Goal: Use online tool/utility: Utilize a website feature to perform a specific function

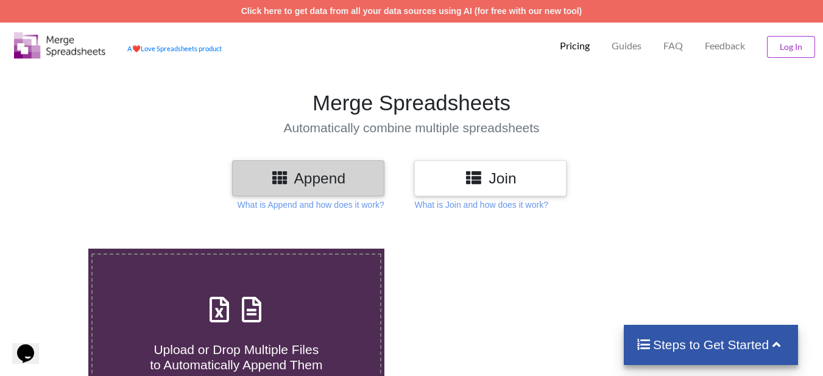
click at [264, 305] on icon at bounding box center [251, 304] width 30 height 26
click at [55, 249] on input "Upload or Drop Multiple Files to Automatically Append Them" at bounding box center [55, 249] width 0 height 0
type input "C:\fakepath\facility_tracker_Delivery2025-09-01.csv"
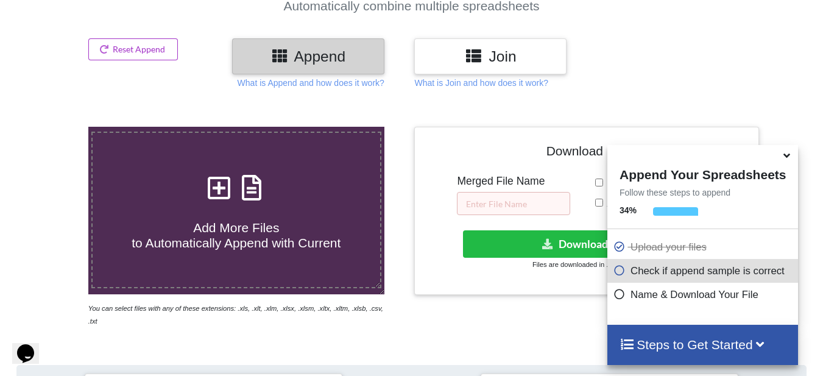
scroll to position [474, 0]
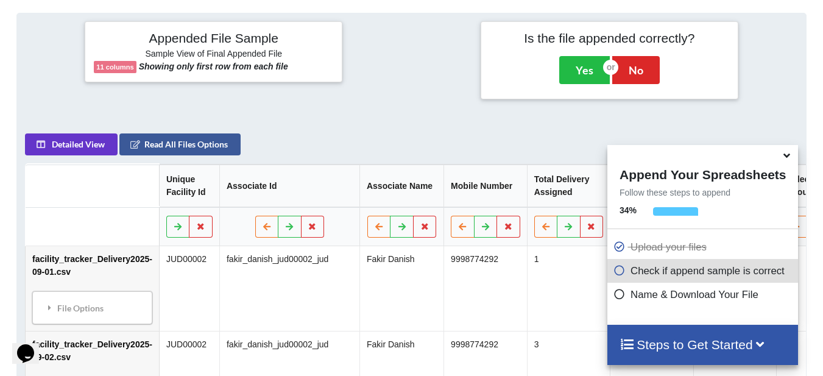
click at [790, 157] on icon at bounding box center [786, 153] width 13 height 11
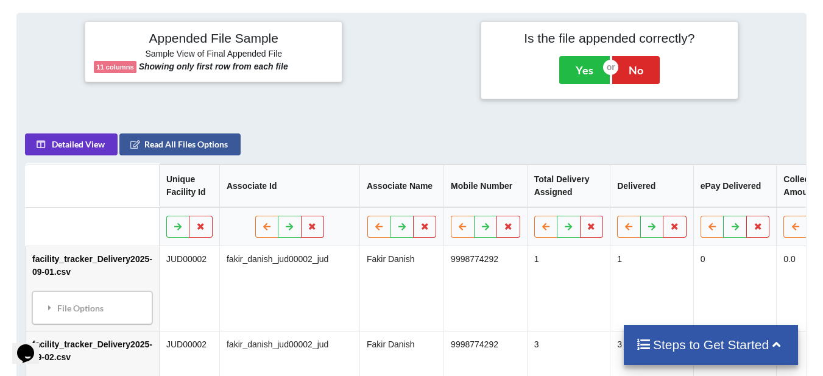
scroll to position [535, 0]
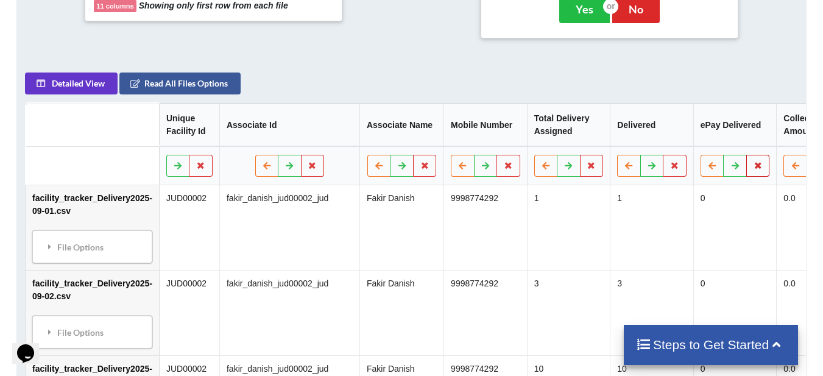
click at [753, 161] on icon at bounding box center [758, 164] width 10 height 7
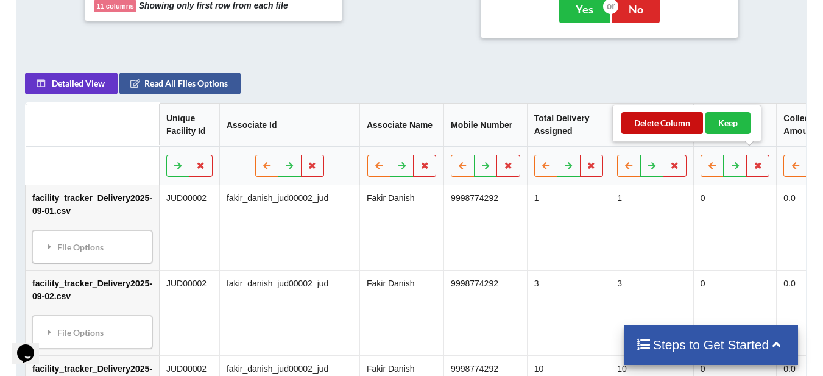
click at [682, 124] on button "Delete Column" at bounding box center [662, 123] width 82 height 22
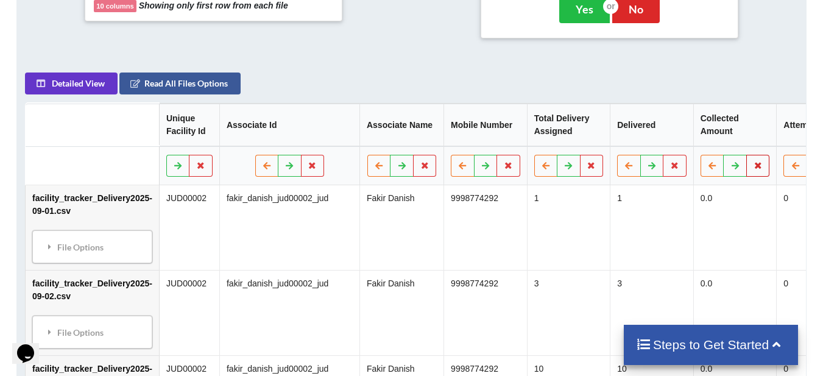
click at [753, 161] on icon at bounding box center [758, 164] width 10 height 7
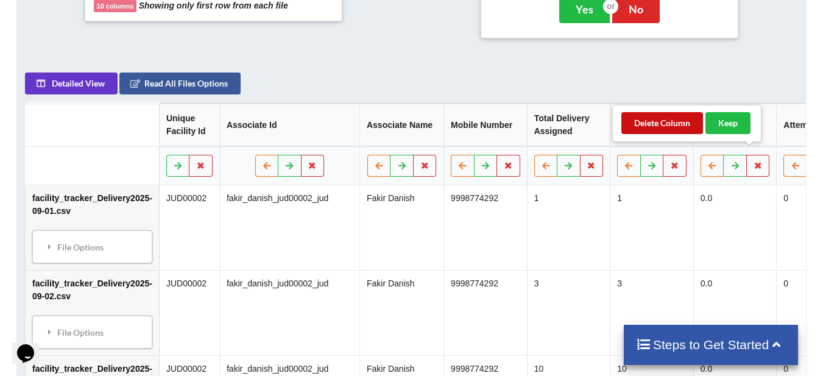
click at [638, 120] on button "Delete Column" at bounding box center [662, 123] width 82 height 22
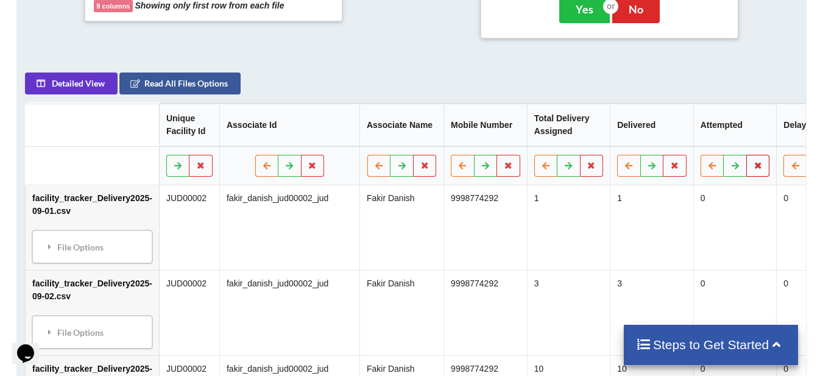
click at [753, 161] on icon at bounding box center [758, 164] width 10 height 7
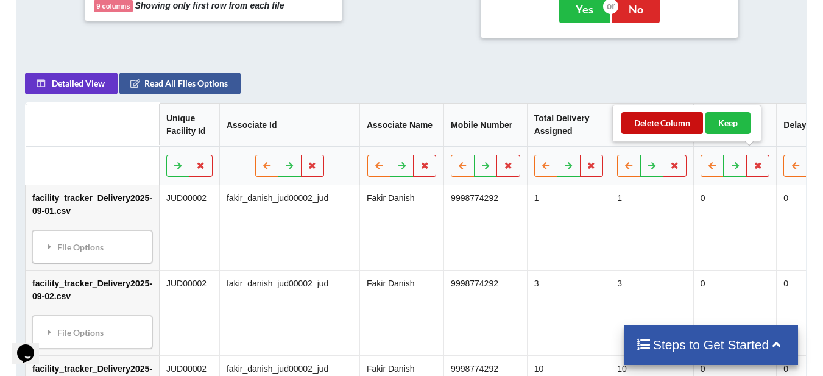
click at [648, 123] on button "Delete Column" at bounding box center [662, 123] width 82 height 22
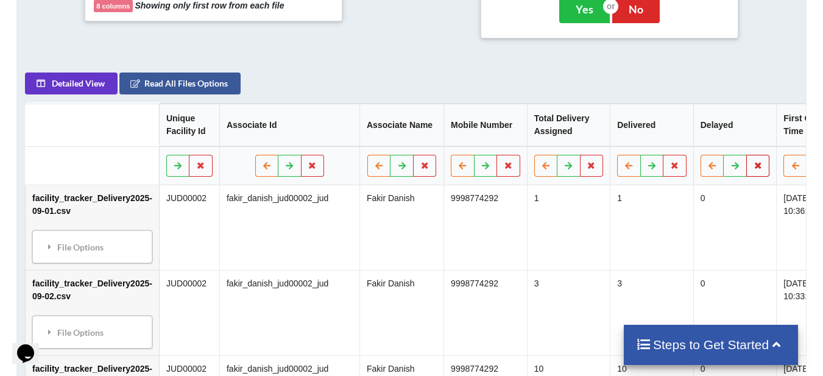
click at [754, 161] on icon at bounding box center [758, 164] width 10 height 7
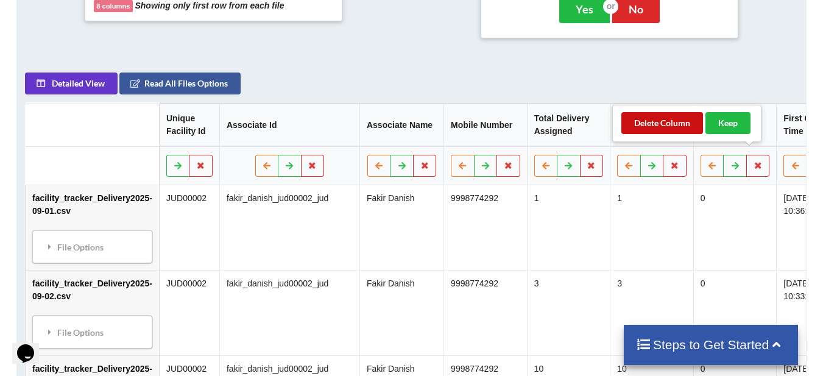
click at [658, 121] on button "Delete Column" at bounding box center [662, 123] width 82 height 22
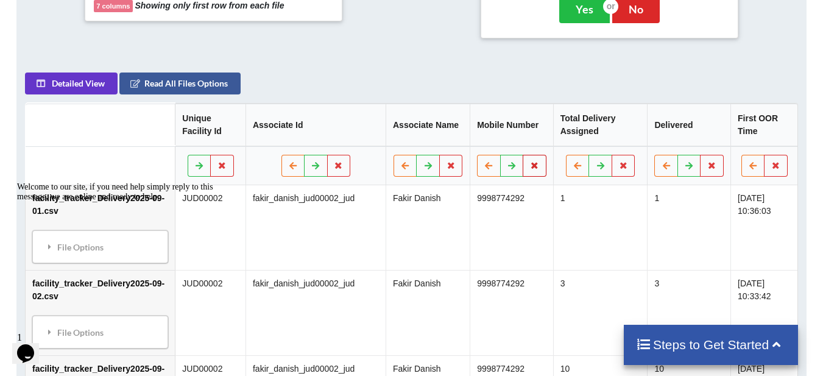
click at [534, 157] on button at bounding box center [535, 166] width 24 height 22
click at [461, 120] on button "Delete Column" at bounding box center [442, 117] width 82 height 22
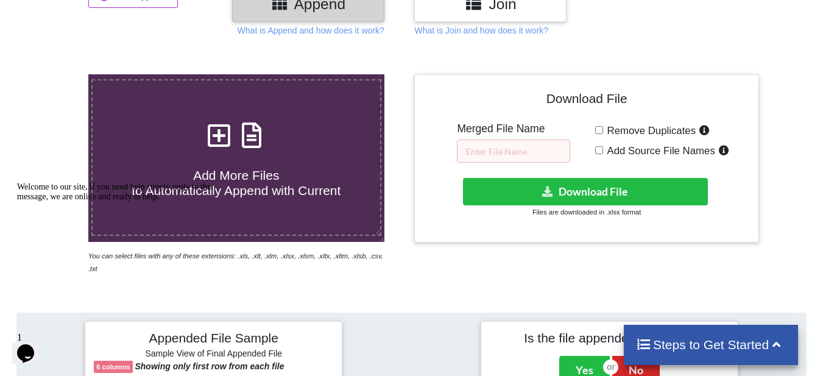
scroll to position [169, 0]
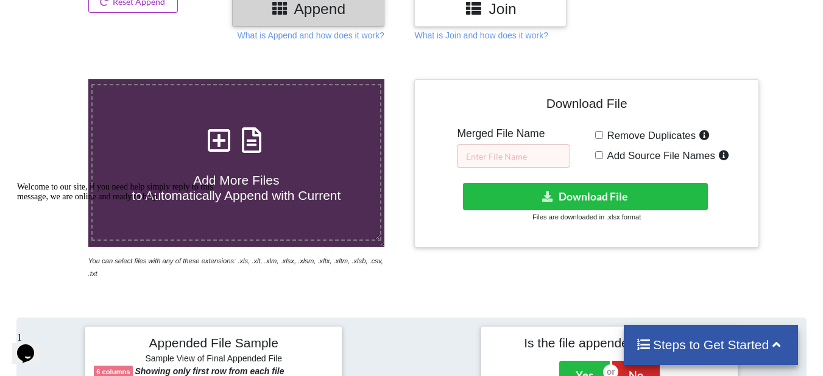
click at [600, 152] on input "Add Source File Names" at bounding box center [599, 155] width 8 height 8
checkbox input "true"
click at [528, 153] on input "text" at bounding box center [513, 155] width 113 height 23
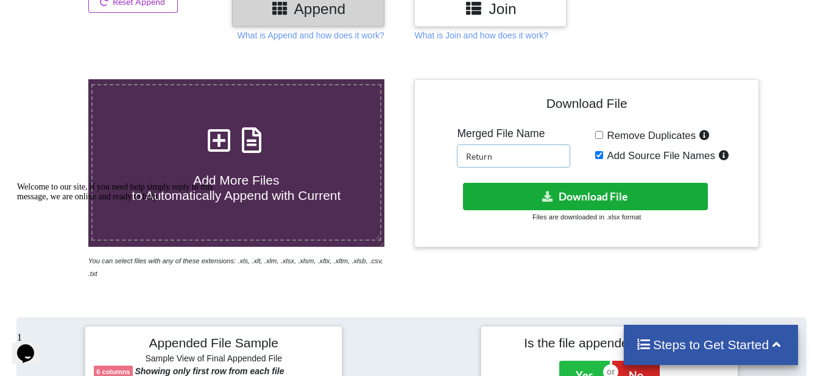
type input "Return"
click at [615, 201] on button "Download File" at bounding box center [585, 196] width 245 height 27
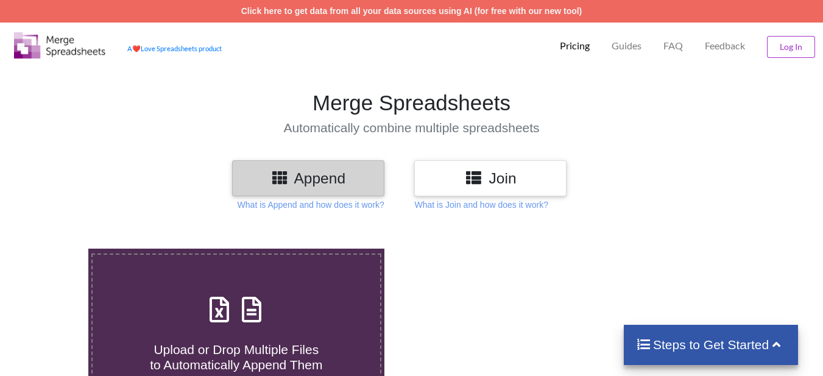
click at [244, 305] on icon at bounding box center [251, 304] width 30 height 26
click at [55, 249] on input "Upload or Drop Multiple Files to Automatically Append Them" at bounding box center [55, 249] width 0 height 0
type input "C:\fakepath\facility_tracker_Delivery2025-09-01 (1).csv"
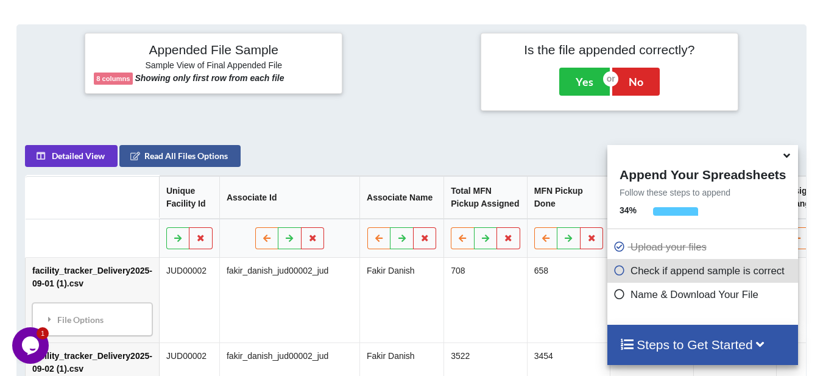
scroll to position [474, 0]
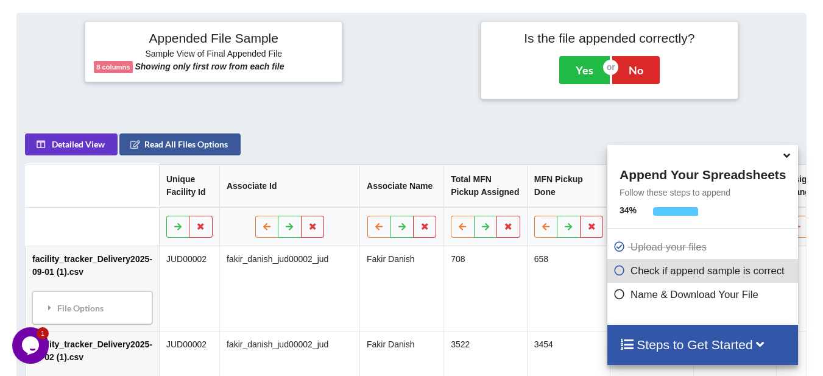
click at [785, 152] on icon at bounding box center [786, 153] width 13 height 11
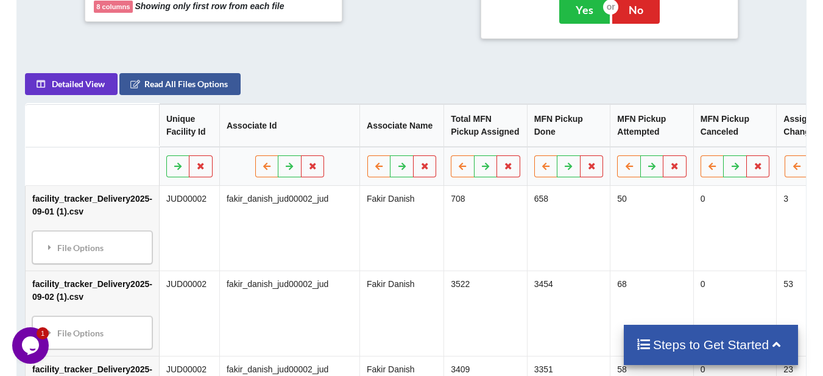
scroll to position [535, 0]
click at [503, 163] on icon at bounding box center [508, 164] width 10 height 7
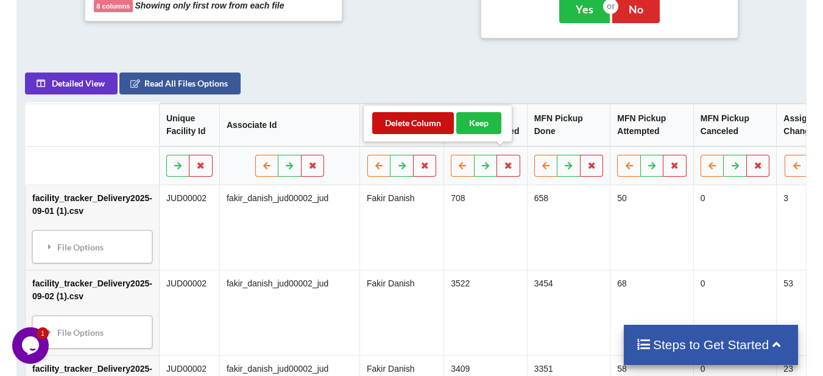
click at [414, 122] on button "Delete Column" at bounding box center [413, 123] width 82 height 22
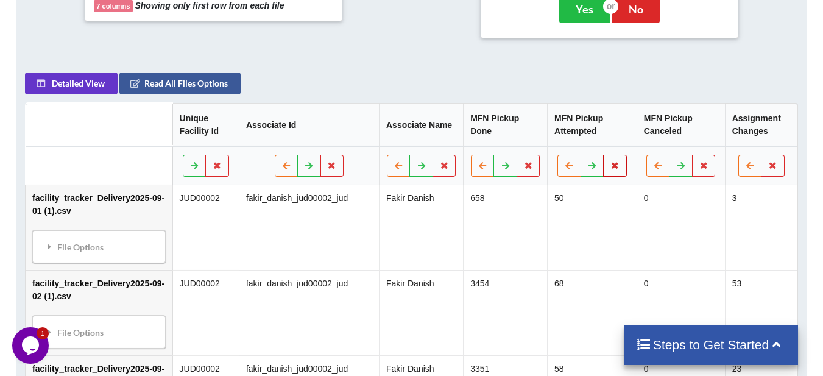
click at [613, 157] on button at bounding box center [615, 166] width 24 height 22
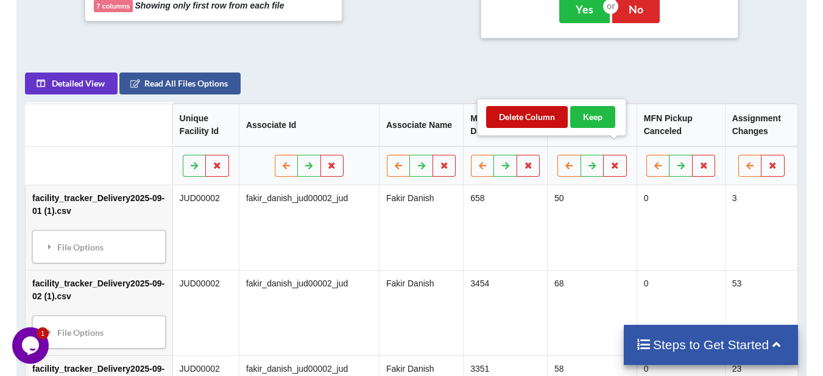
click at [523, 113] on button "Delete Column" at bounding box center [527, 117] width 82 height 22
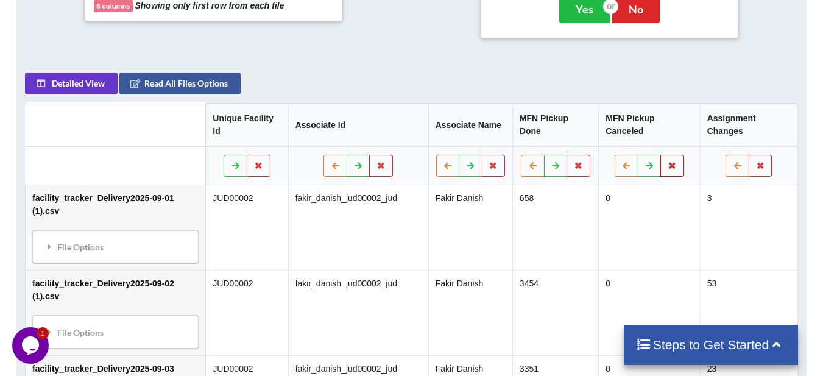
click at [677, 158] on button at bounding box center [672, 166] width 24 height 22
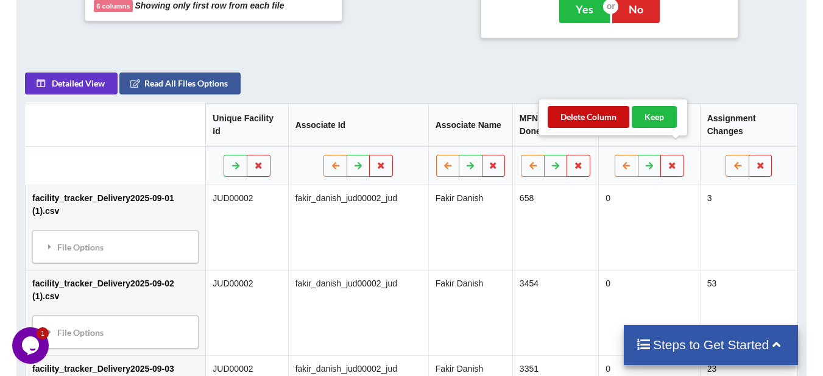
click at [590, 119] on button "Delete Column" at bounding box center [589, 117] width 82 height 22
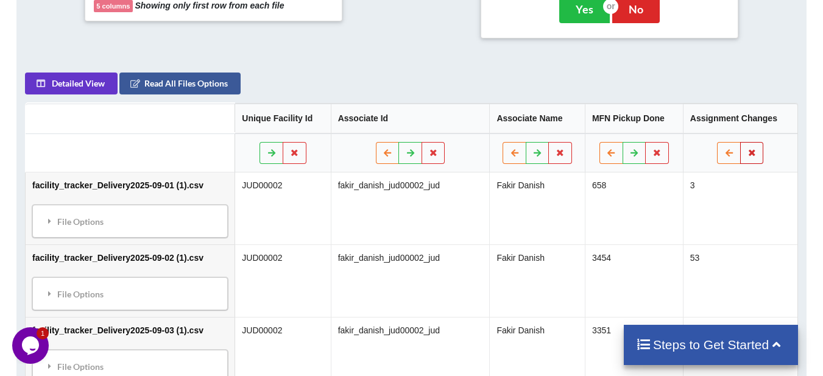
click at [755, 149] on icon at bounding box center [752, 152] width 10 height 7
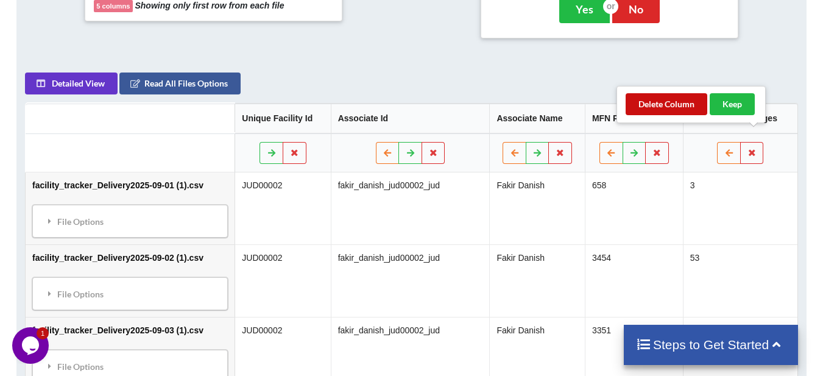
click at [662, 105] on button "Delete Column" at bounding box center [667, 104] width 82 height 22
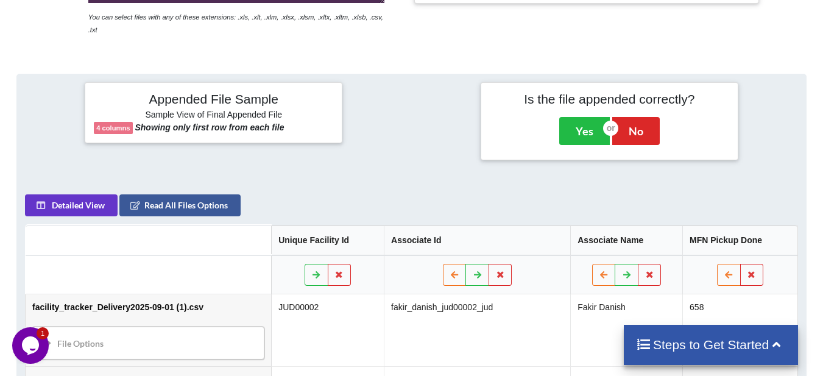
scroll to position [169, 0]
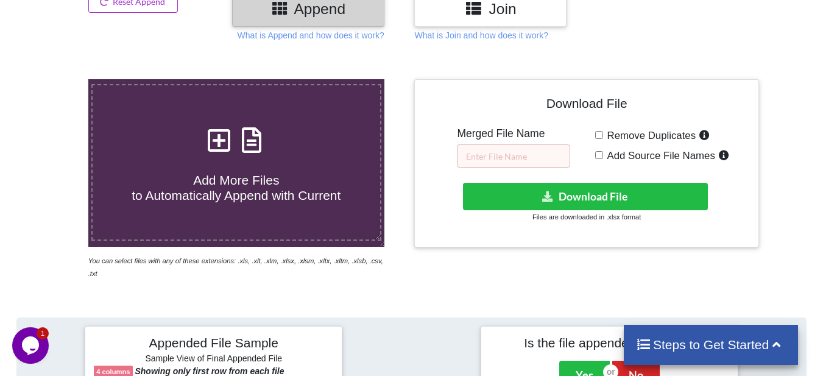
click at [599, 157] on input "Add Source File Names" at bounding box center [599, 155] width 8 height 8
checkbox input "true"
click at [555, 155] on input "text" at bounding box center [513, 155] width 113 height 23
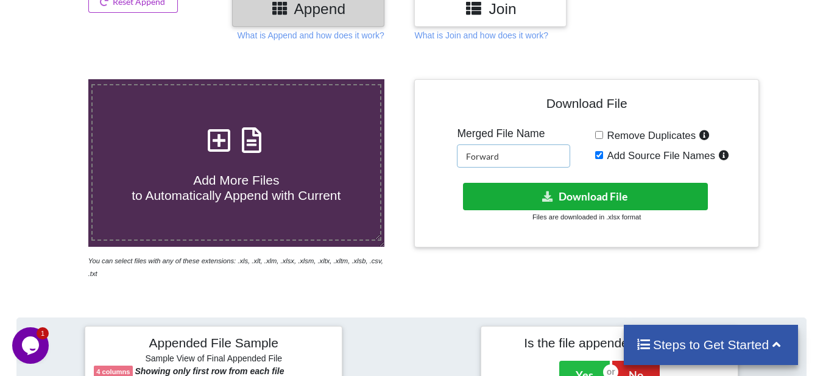
type input "Forward"
click at [594, 188] on button "Download File" at bounding box center [585, 196] width 245 height 27
